Goal: Use online tool/utility: Utilize a website feature to perform a specific function

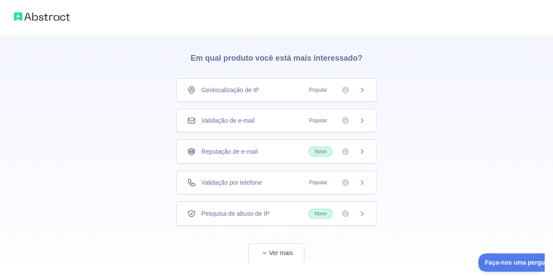
scroll to position [43, 0]
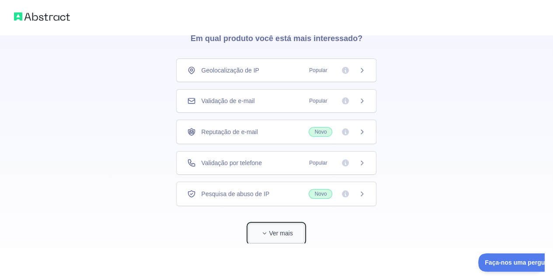
click at [275, 235] on font "Ver mais" at bounding box center [281, 233] width 24 height 7
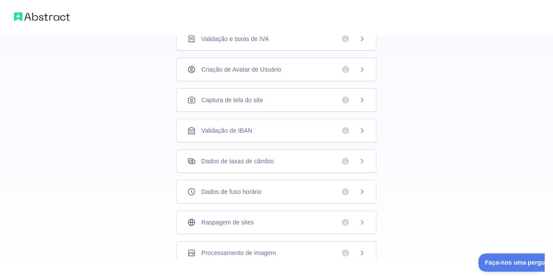
scroll to position [280, 0]
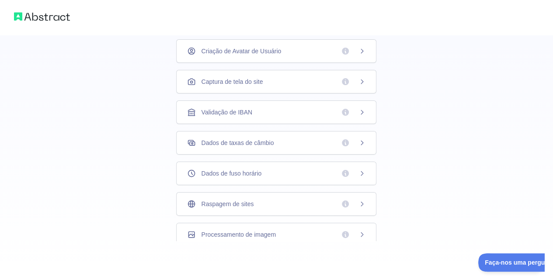
click at [271, 200] on div "Raspagem de sites" at bounding box center [276, 204] width 178 height 9
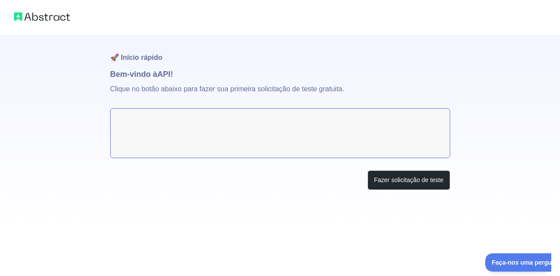
click at [309, 138] on textarea at bounding box center [280, 133] width 340 height 50
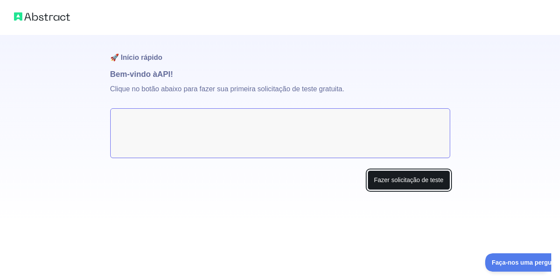
click at [412, 185] on button "Fazer solicitação de teste" at bounding box center [408, 180] width 83 height 20
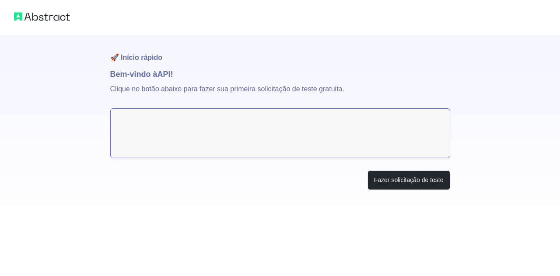
click at [171, 116] on textarea at bounding box center [280, 133] width 340 height 50
click at [289, 209] on div "🚀 Início rápido Bem-vindo à API! Clique no botão abaixo para fazer sua primeira…" at bounding box center [280, 130] width 340 height 190
click at [245, 135] on textarea at bounding box center [280, 133] width 340 height 50
click at [134, 70] on font "Bem-vindo à" at bounding box center [133, 74] width 47 height 9
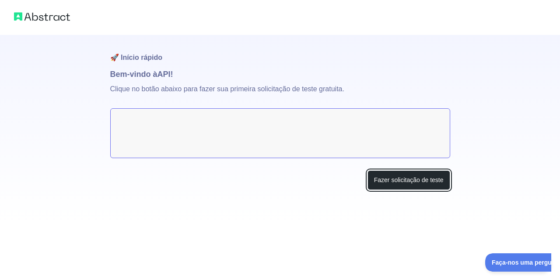
click at [381, 188] on button "Fazer solicitação de teste" at bounding box center [408, 180] width 83 height 20
click at [24, 32] on div at bounding box center [280, 17] width 560 height 35
click at [32, 15] on img at bounding box center [42, 16] width 56 height 12
click at [25, 15] on img at bounding box center [42, 16] width 56 height 12
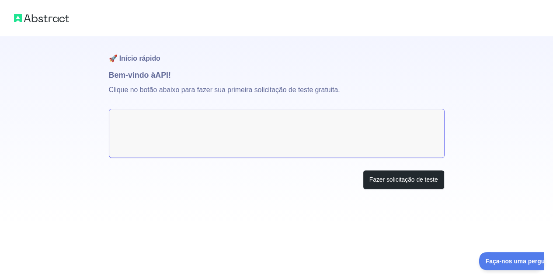
scroll to position [43, 0]
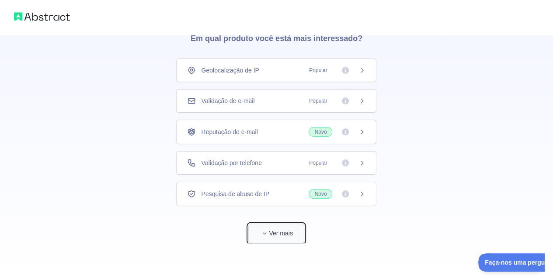
click at [277, 225] on button "Ver mais" at bounding box center [276, 234] width 56 height 20
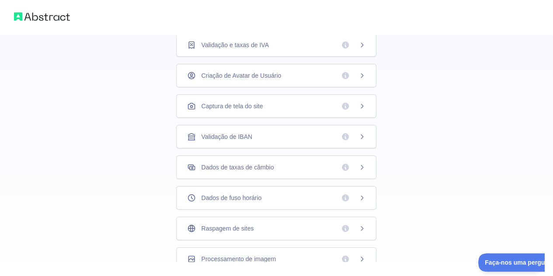
scroll to position [280, 0]
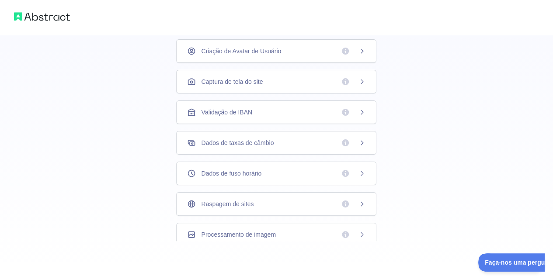
drag, startPoint x: 341, startPoint y: 198, endPoint x: 409, endPoint y: 212, distance: 69.6
click at [362, 201] on icon at bounding box center [361, 204] width 7 height 7
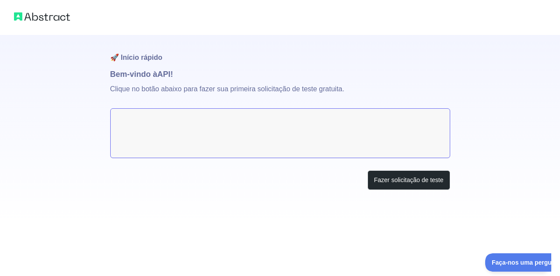
click at [241, 112] on textarea at bounding box center [280, 133] width 340 height 50
click at [172, 84] on p "Clique no botão abaixo para fazer sua primeira solicitação de teste gratuita." at bounding box center [280, 94] width 340 height 28
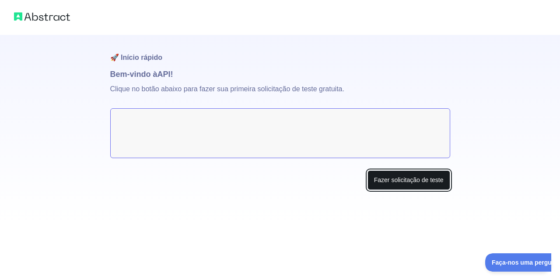
click at [405, 181] on font "Fazer solicitação de teste" at bounding box center [409, 180] width 70 height 7
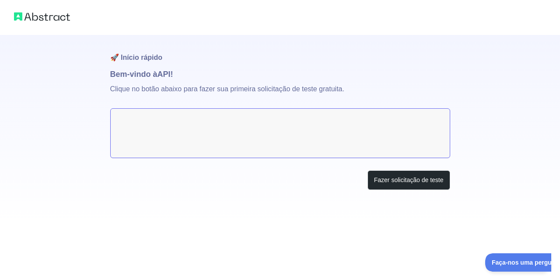
click at [39, 15] on img at bounding box center [42, 16] width 56 height 12
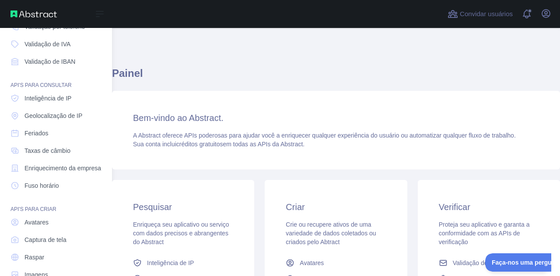
scroll to position [108, 0]
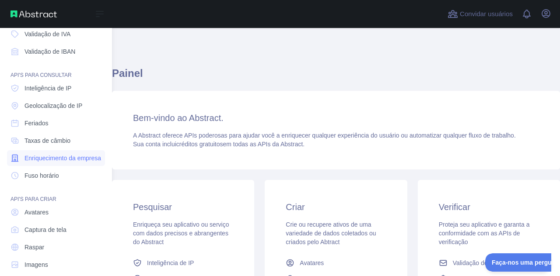
scroll to position [108, 0]
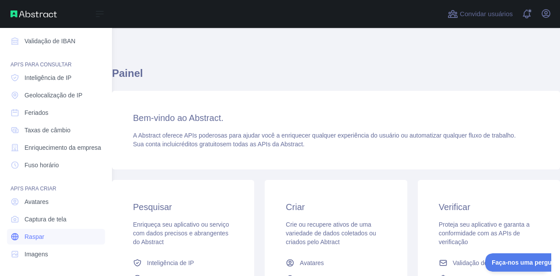
click at [38, 243] on link "Raspar" at bounding box center [56, 237] width 98 height 16
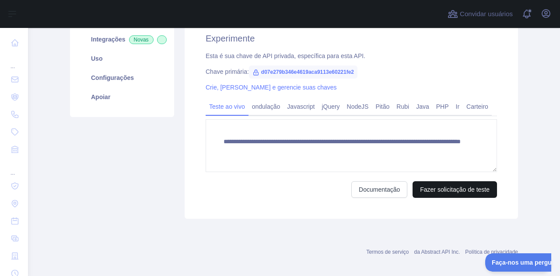
scroll to position [44, 0]
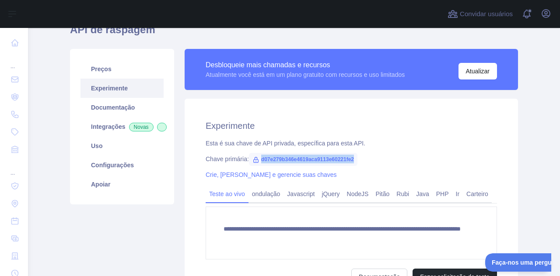
drag, startPoint x: 258, startPoint y: 160, endPoint x: 359, endPoint y: 160, distance: 101.4
click at [359, 160] on div "Chave primária: d07e279b346e4619aca9113e60221fe2" at bounding box center [350, 159] width 291 height 9
copy font "d07e279b346e4619aca9113e60221fe2"
